Goal: Task Accomplishment & Management: Complete application form

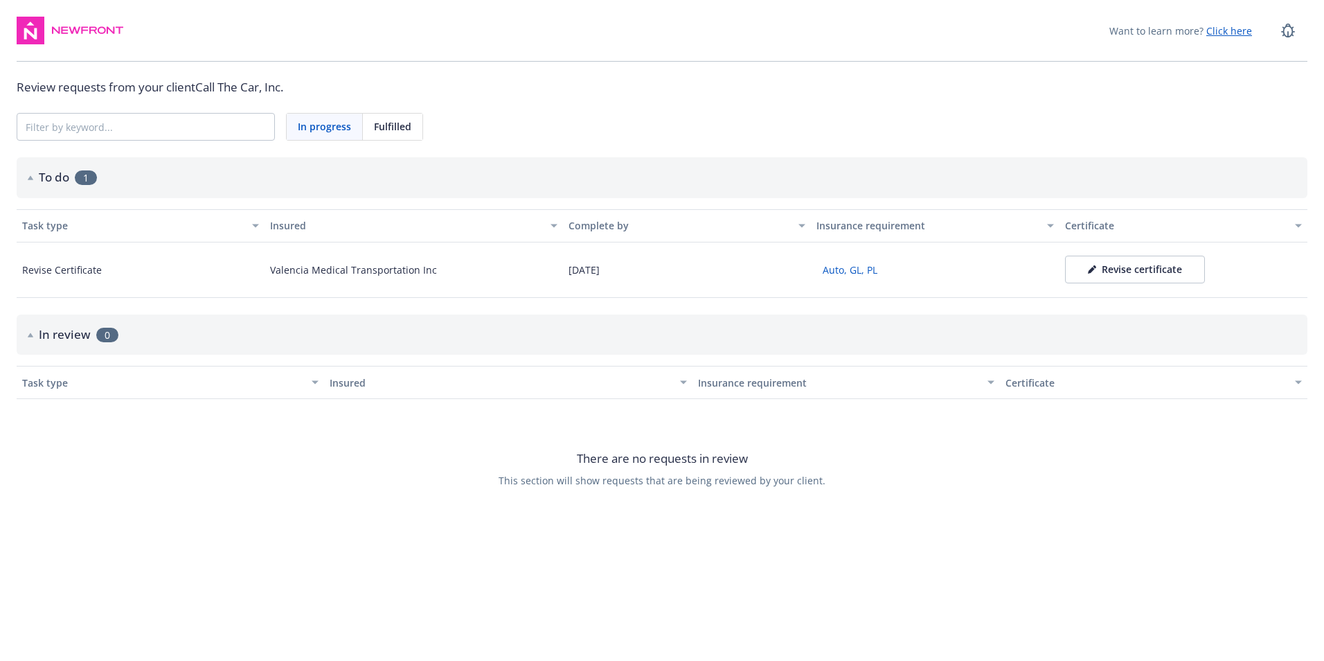
click at [1032, 382] on div "Certificate" at bounding box center [1145, 382] width 281 height 15
click at [1030, 382] on div "Certificate" at bounding box center [1145, 382] width 281 height 15
click at [1149, 271] on div "Revise certificate" at bounding box center [1135, 269] width 94 height 14
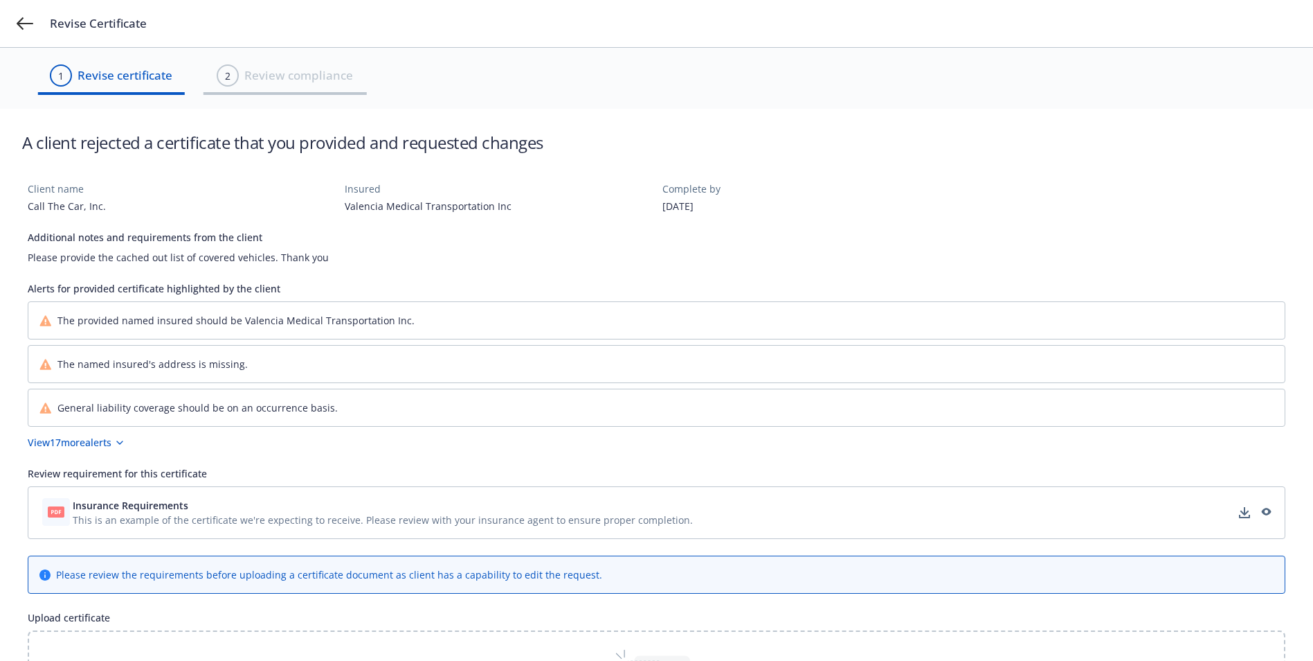
scroll to position [138, 0]
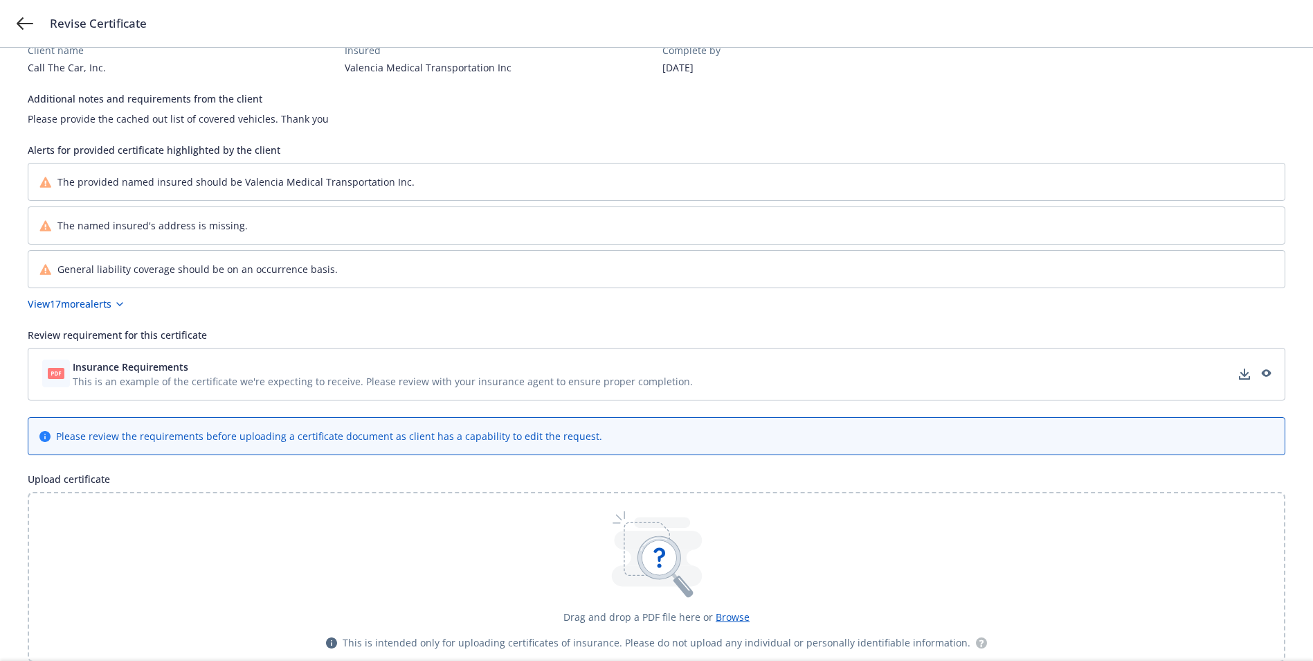
click at [57, 374] on icon at bounding box center [56, 373] width 10 height 4
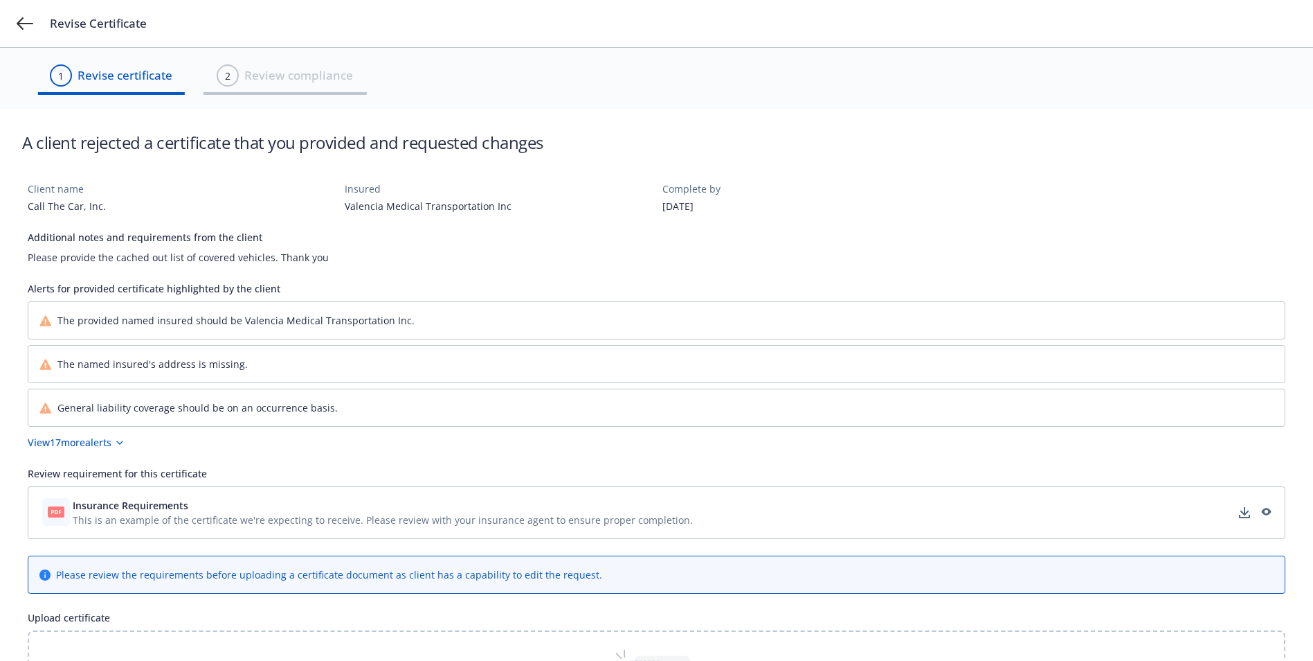
scroll to position [69, 0]
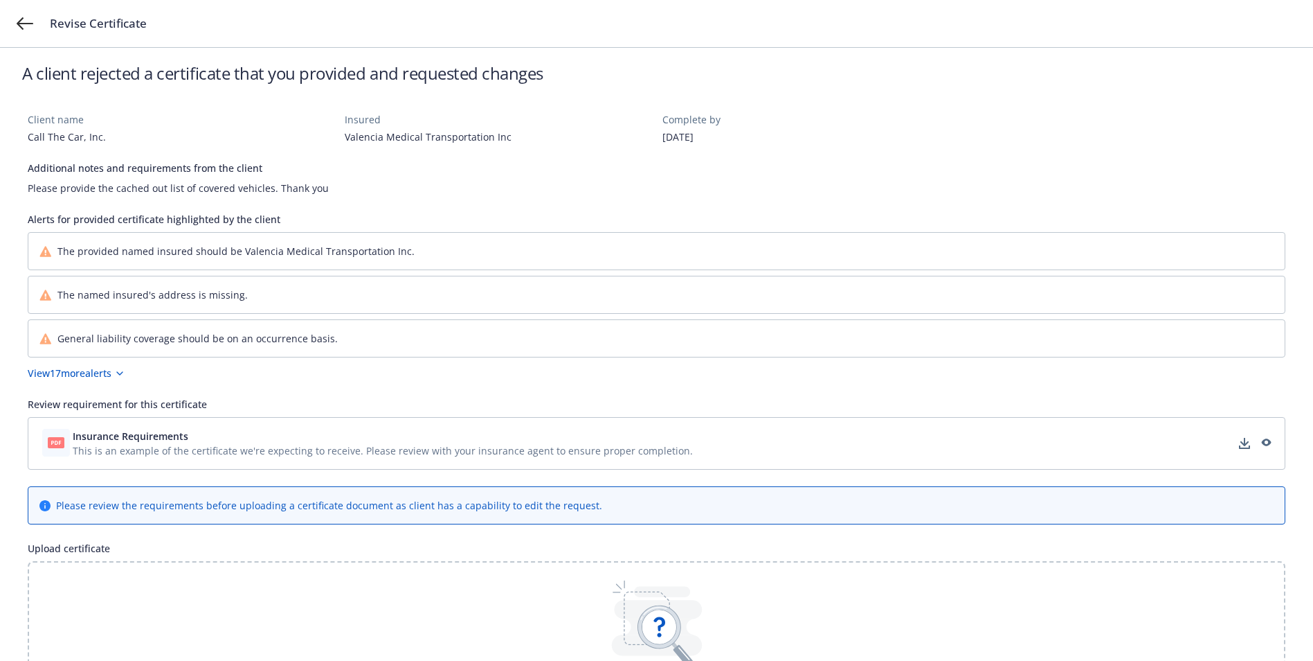
click at [670, 620] on icon at bounding box center [659, 627] width 34 height 34
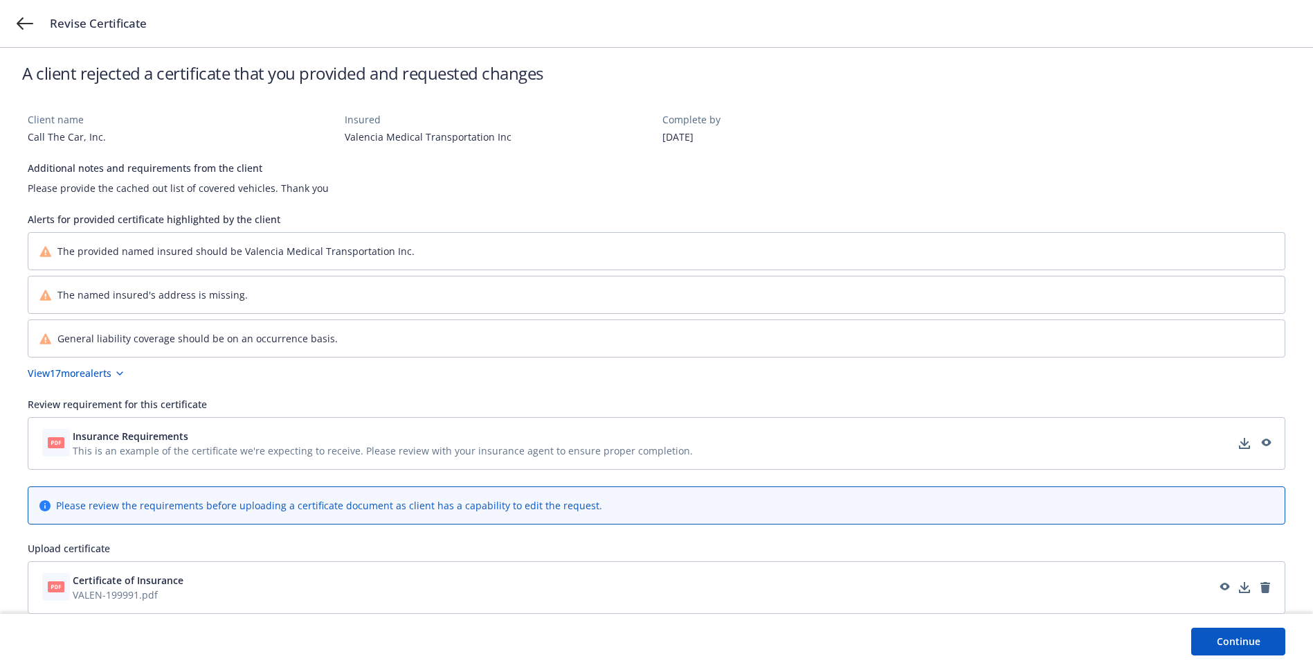
scroll to position [78, 0]
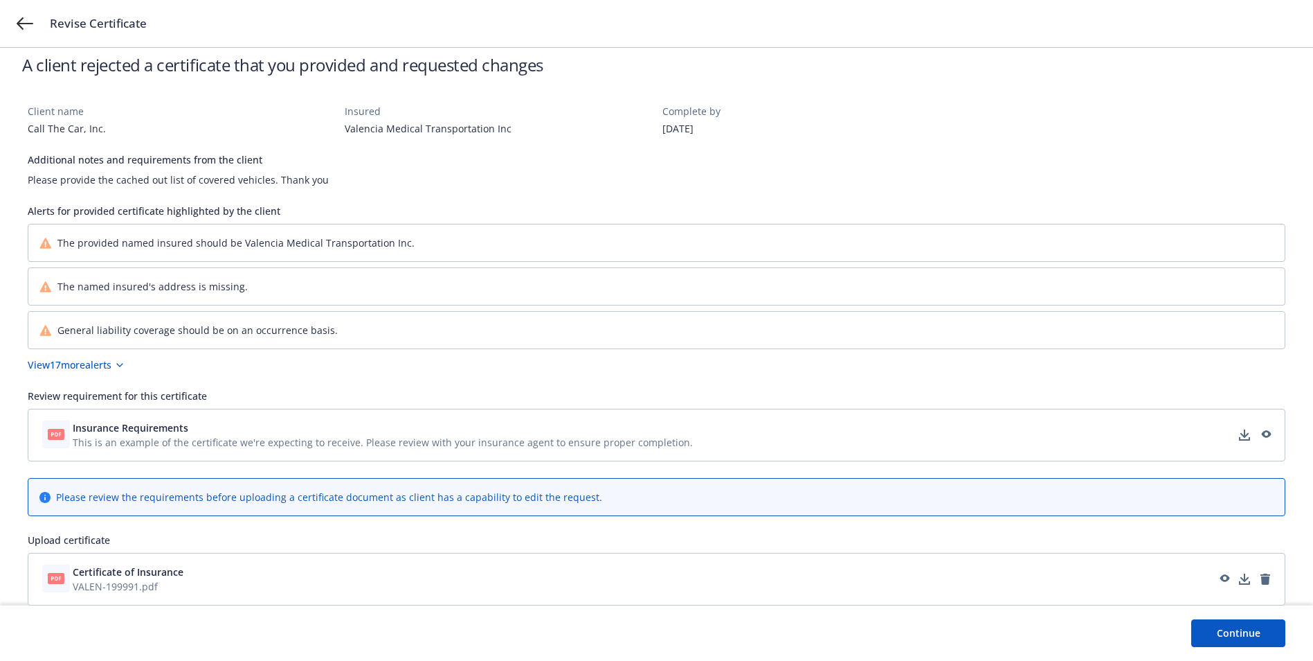
click at [1259, 630] on button "Continue" at bounding box center [1239, 633] width 94 height 28
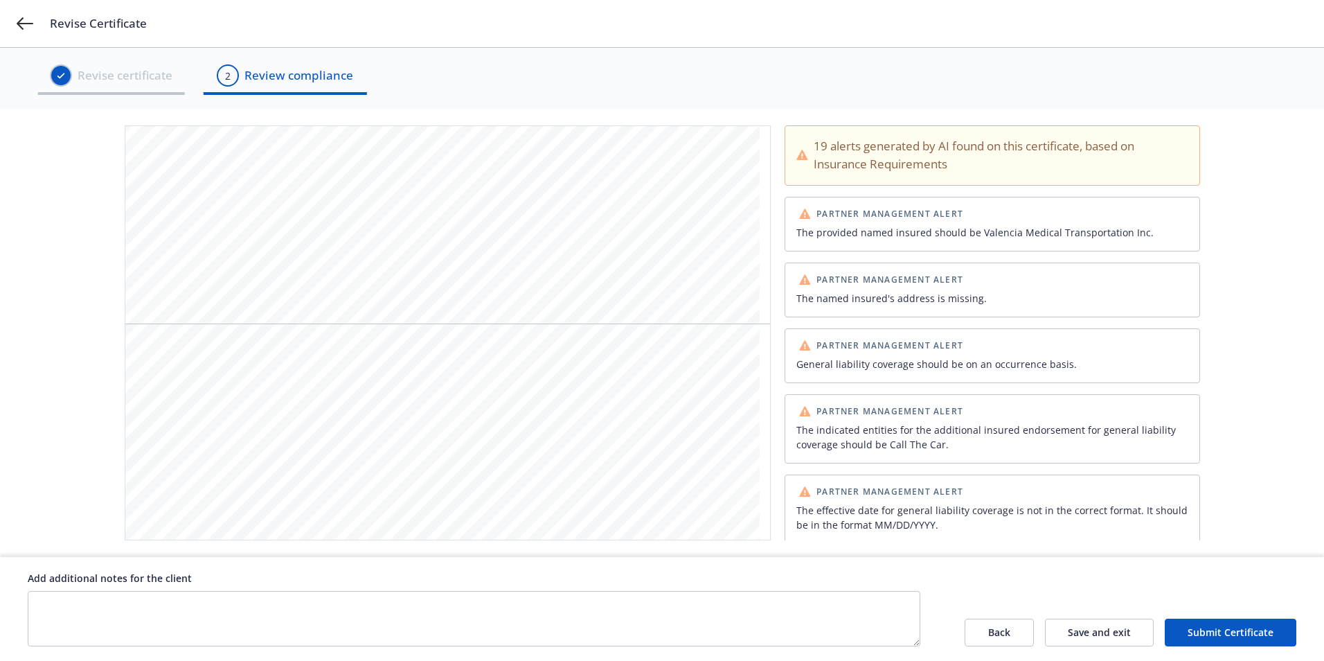
scroll to position [831, 0]
click at [1241, 634] on button "Submit Certificate" at bounding box center [1231, 632] width 132 height 28
